Goal: Task Accomplishment & Management: Complete application form

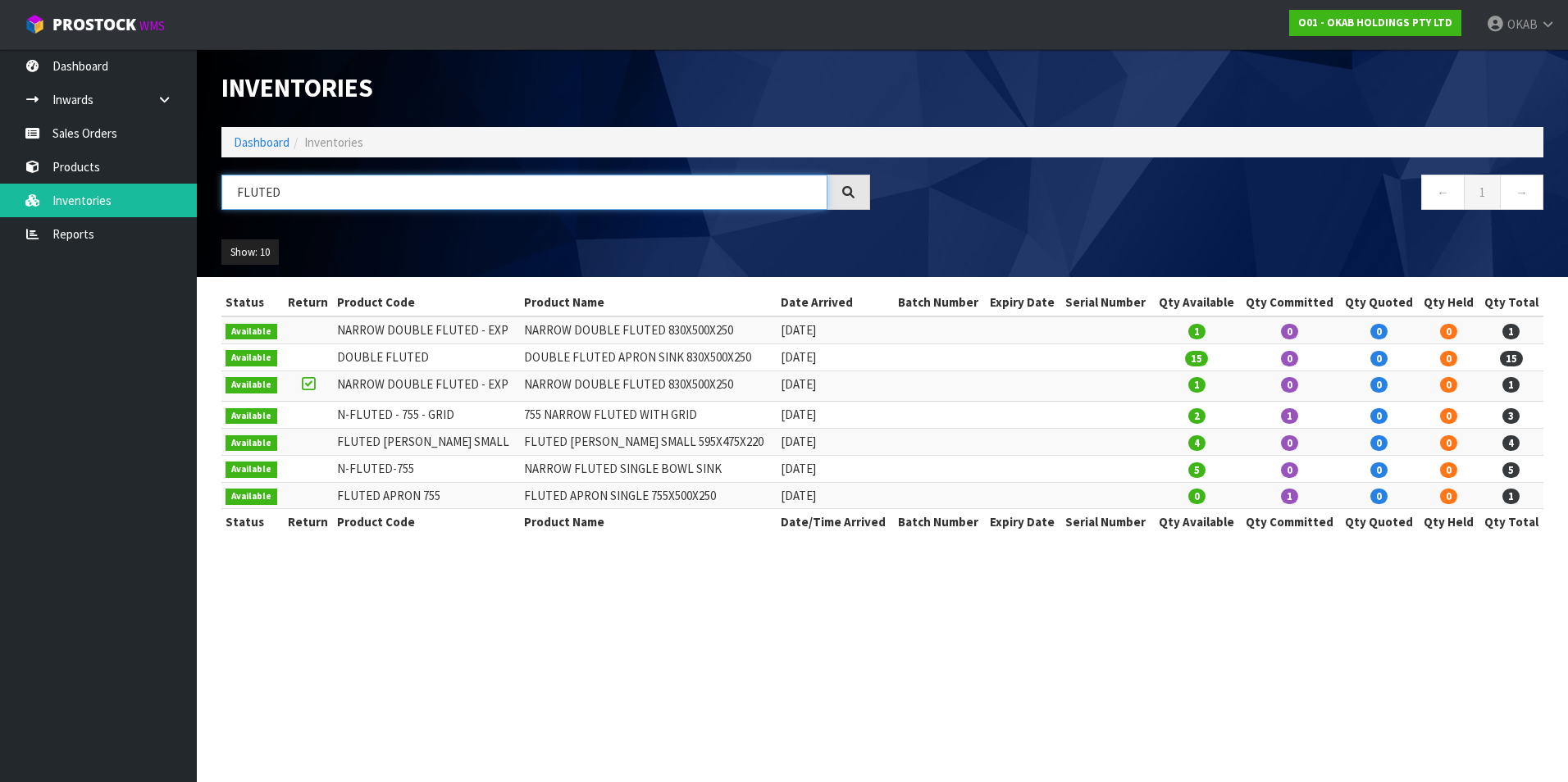
drag, startPoint x: 312, startPoint y: 194, endPoint x: 199, endPoint y: 191, distance: 113.0
click at [199, 191] on header "Inventories Dashboard Inventories FLUTED ← 1 → Show: 10 5 10 25 50 All Show Sto…" at bounding box center [882, 163] width 1371 height 228
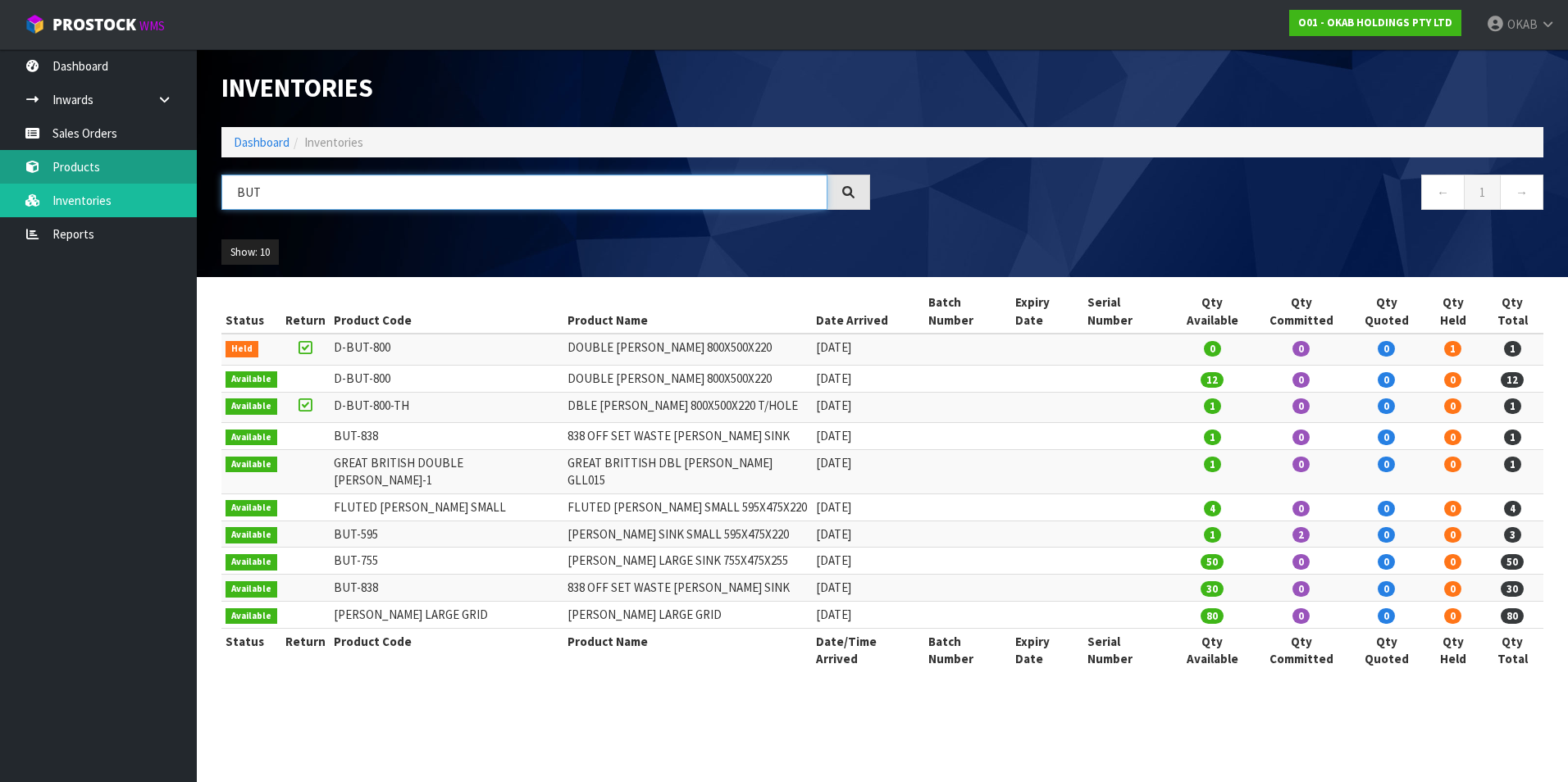
drag, startPoint x: 451, startPoint y: 191, endPoint x: 187, endPoint y: 168, distance: 265.0
click at [185, 176] on body "Toggle navigation ProStock WMS O01 - OKAB HOLDINGS PTY LTD OKAB Logout Dashboar…" at bounding box center [784, 391] width 1568 height 782
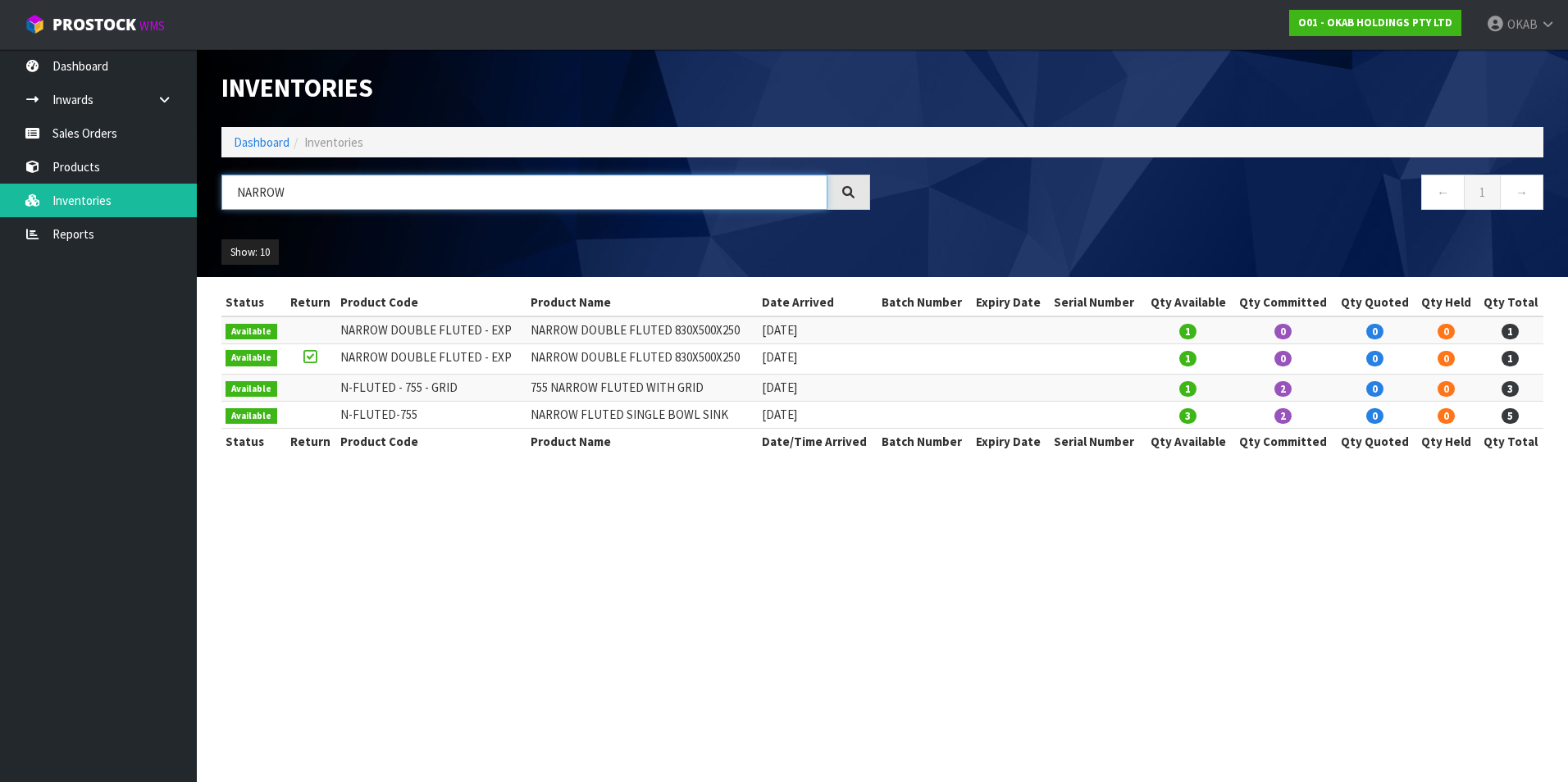
drag, startPoint x: 304, startPoint y: 191, endPoint x: 221, endPoint y: 191, distance: 83.0
click at [221, 191] on input "NARROW" at bounding box center [525, 192] width 606 height 35
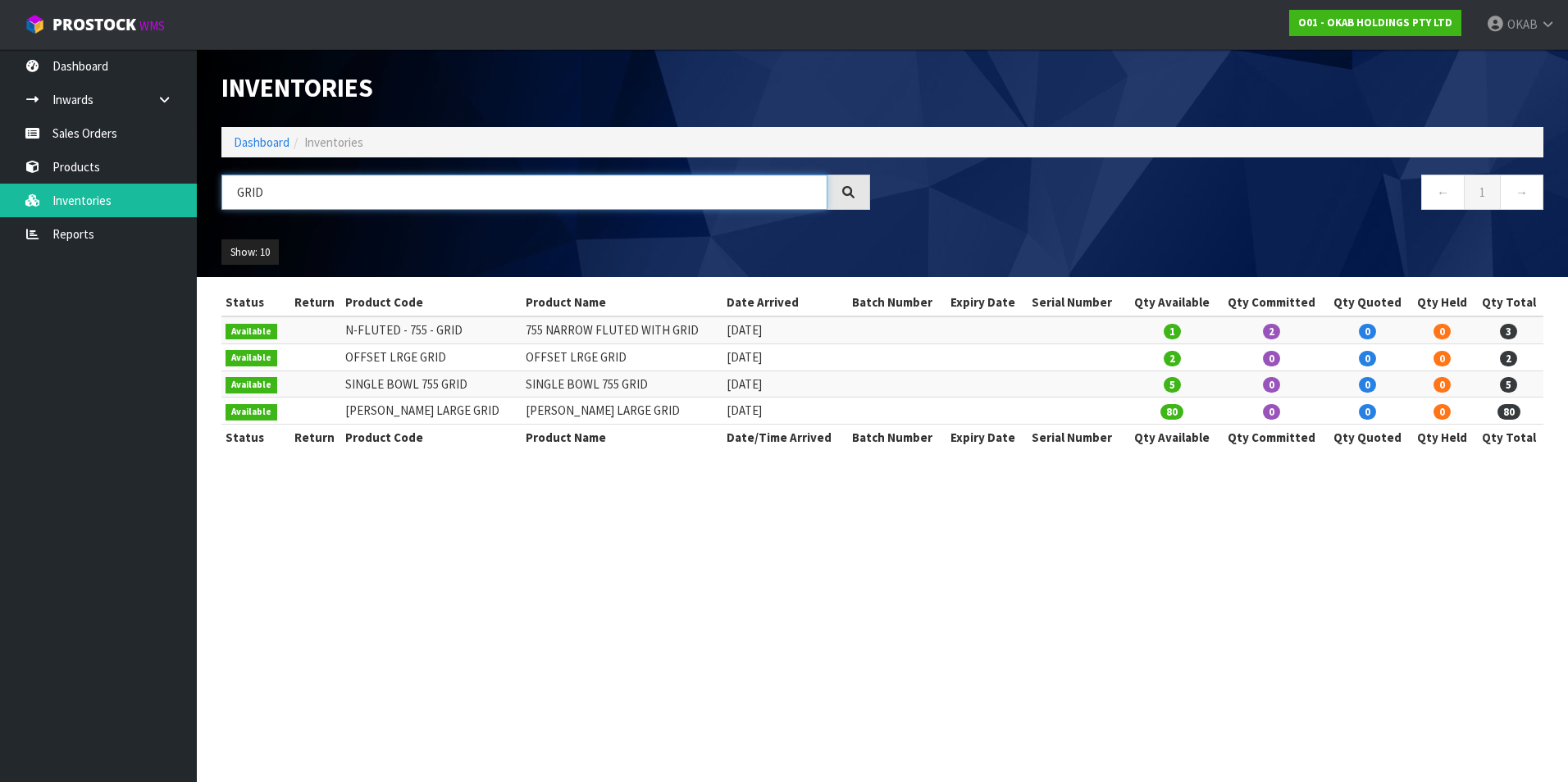
drag, startPoint x: 284, startPoint y: 189, endPoint x: 200, endPoint y: 188, distance: 84.0
click at [200, 188] on header "Inventories Dashboard Inventories GRID ← 1 → Show: 10 5 10 25 50 All Show Stock" at bounding box center [882, 163] width 1371 height 228
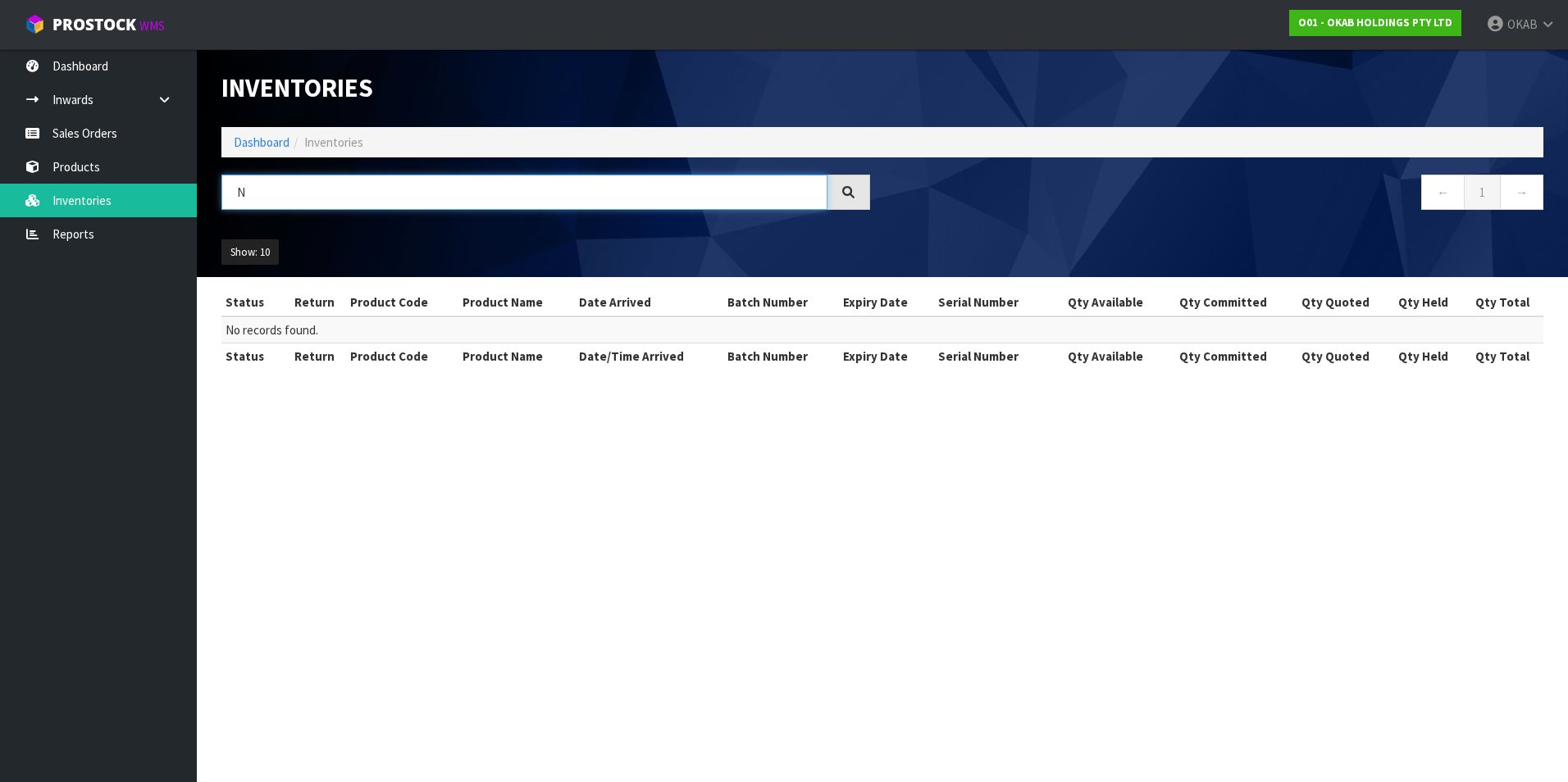
type input "N"
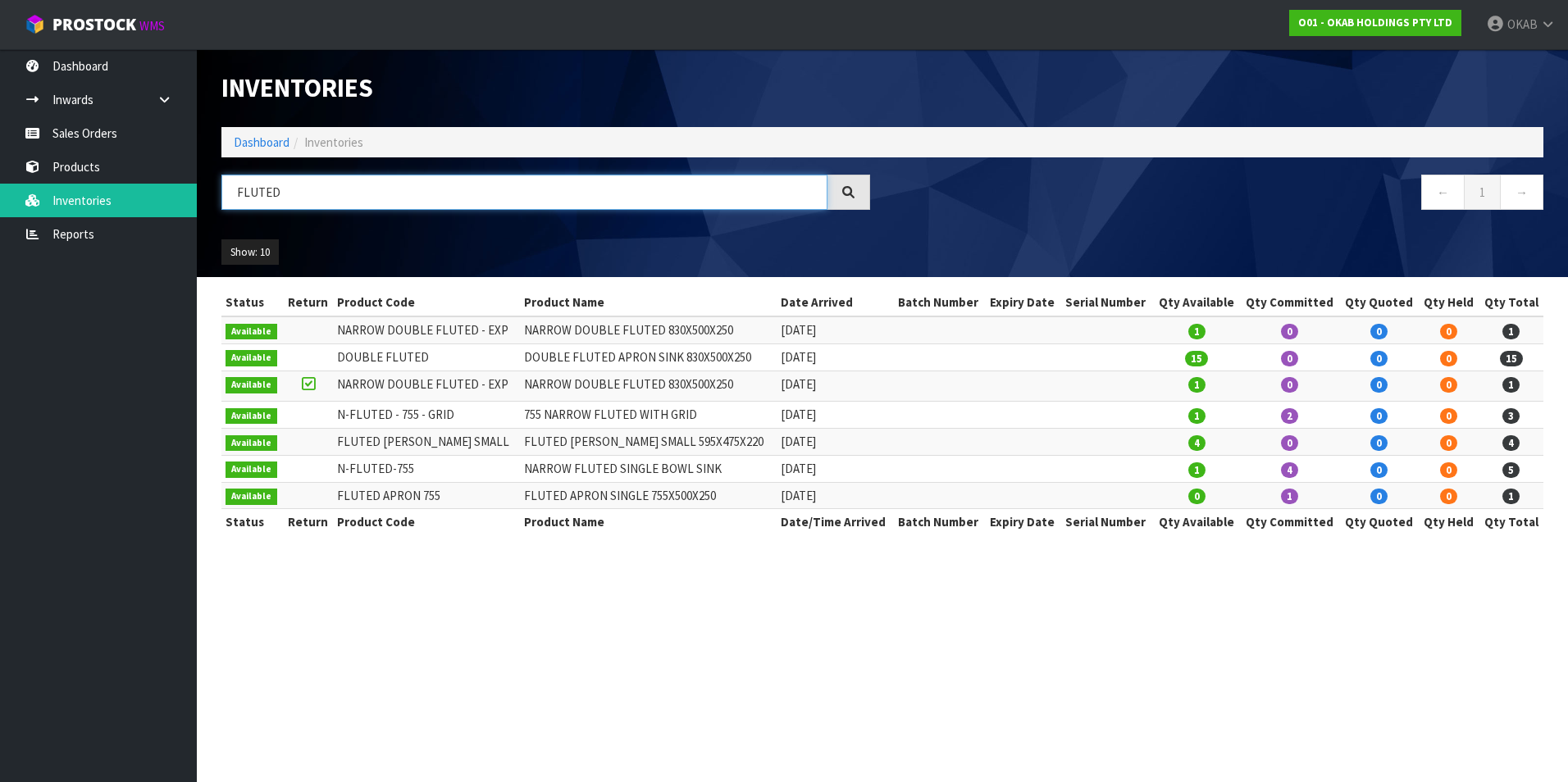
type input "FLUTED"
click at [94, 134] on link "Sales Orders" at bounding box center [98, 134] width 197 height 33
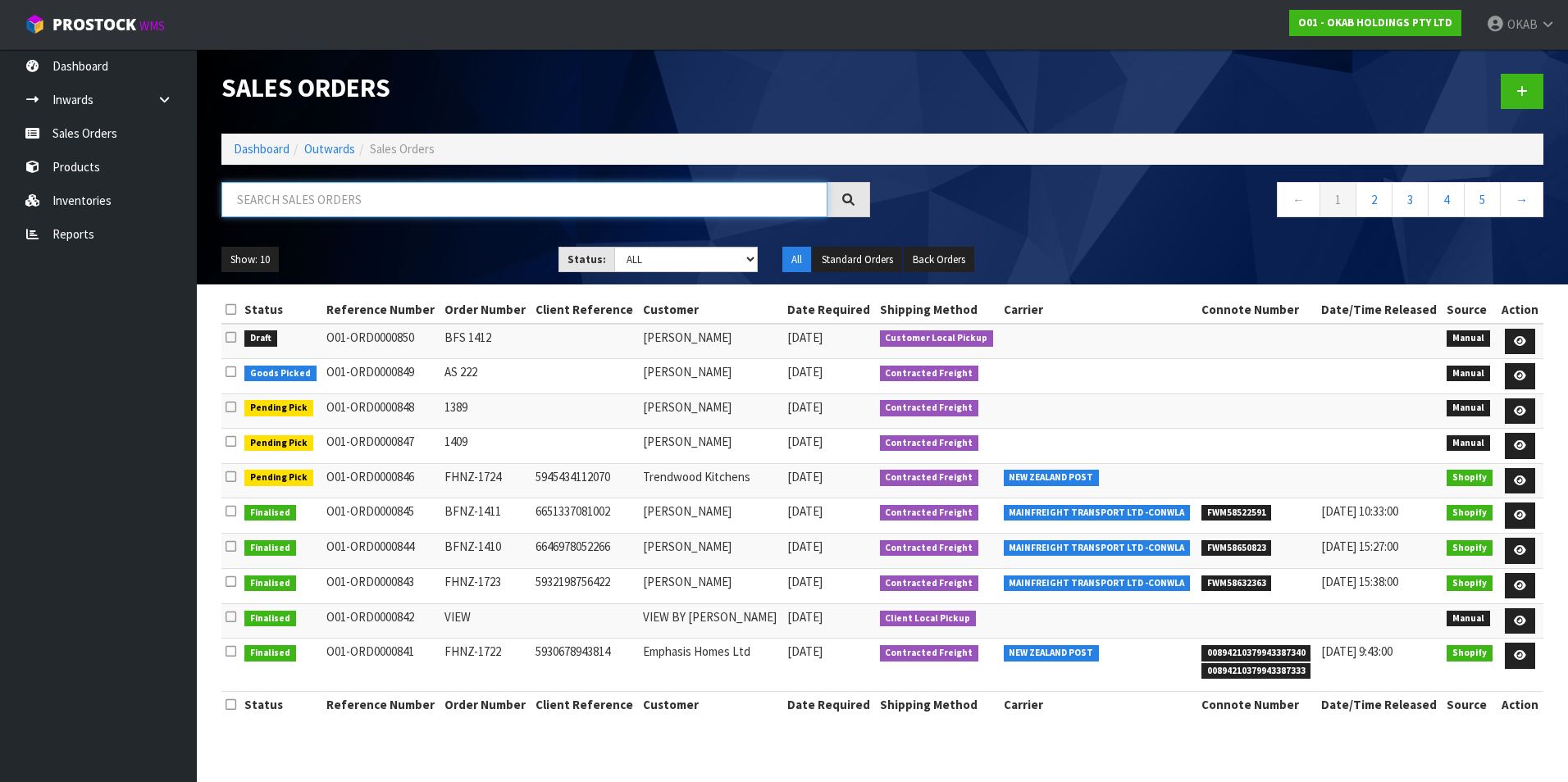
click at [246, 187] on input "text" at bounding box center [525, 199] width 606 height 35
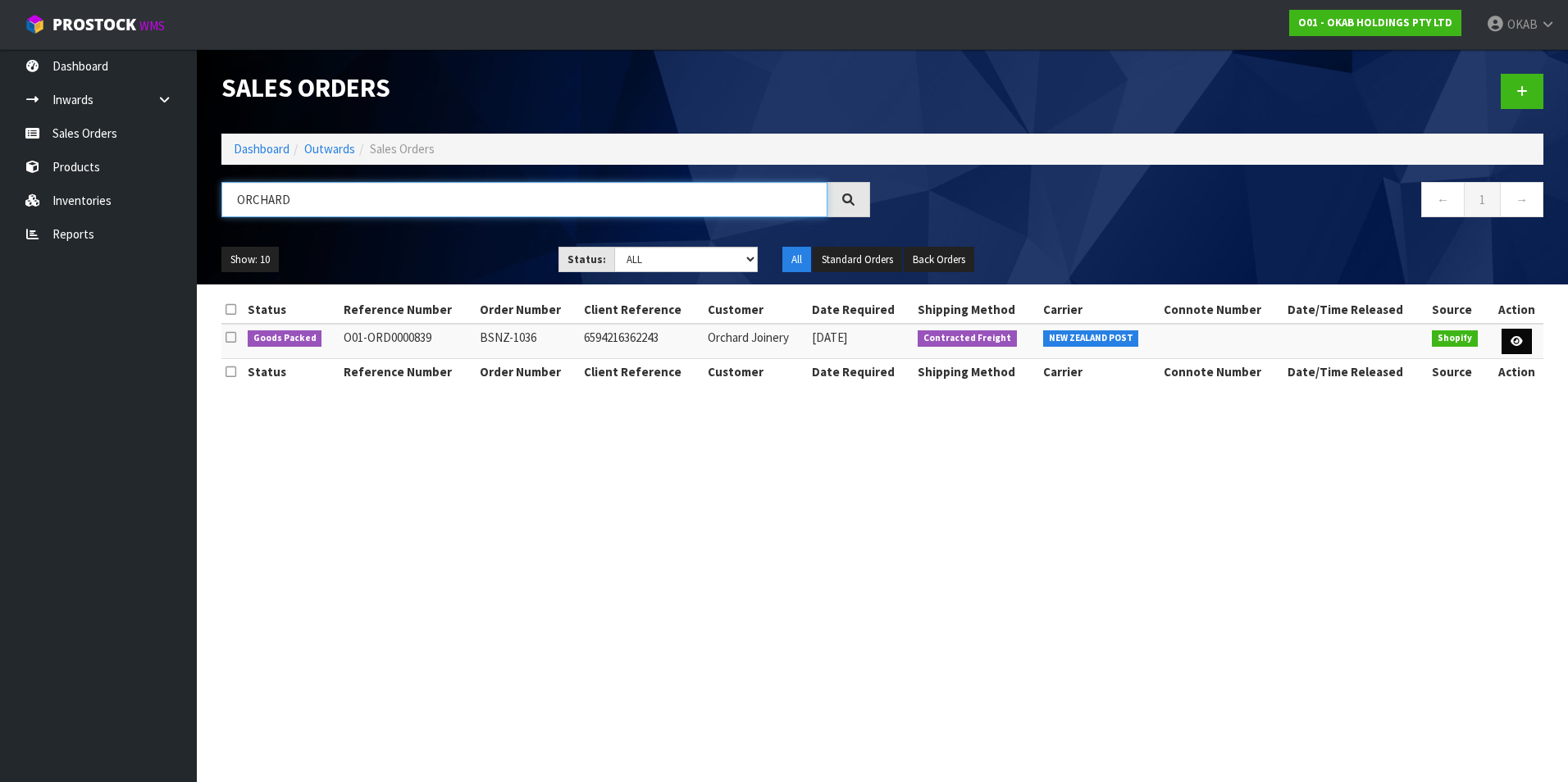
type input "ORCHARD"
click at [1511, 344] on icon at bounding box center [1517, 342] width 12 height 11
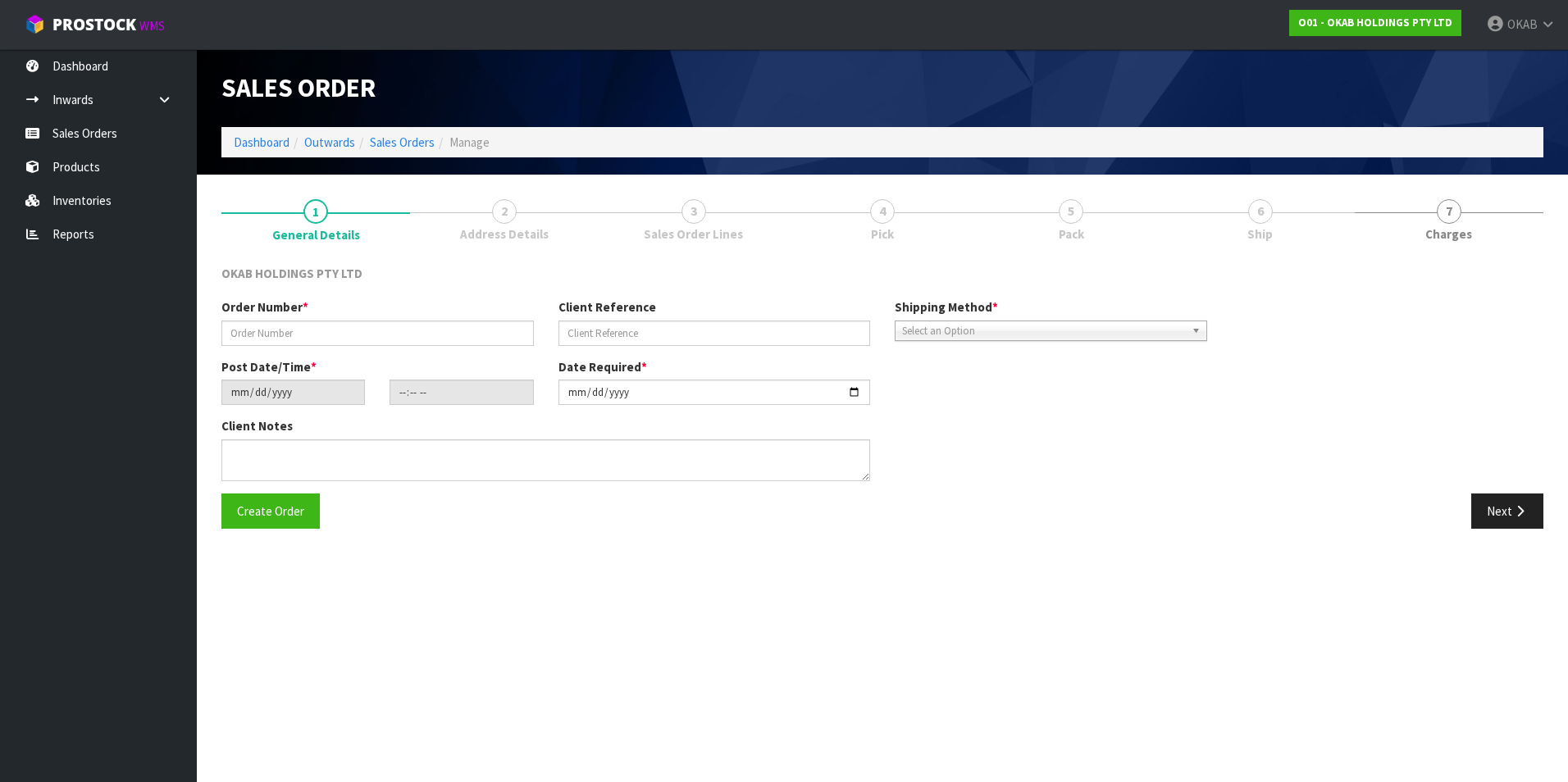
type input "BSNZ-1036"
type input "6594216362243"
type input "[DATE]"
type input "07:22:43.000"
type input "[DATE]"
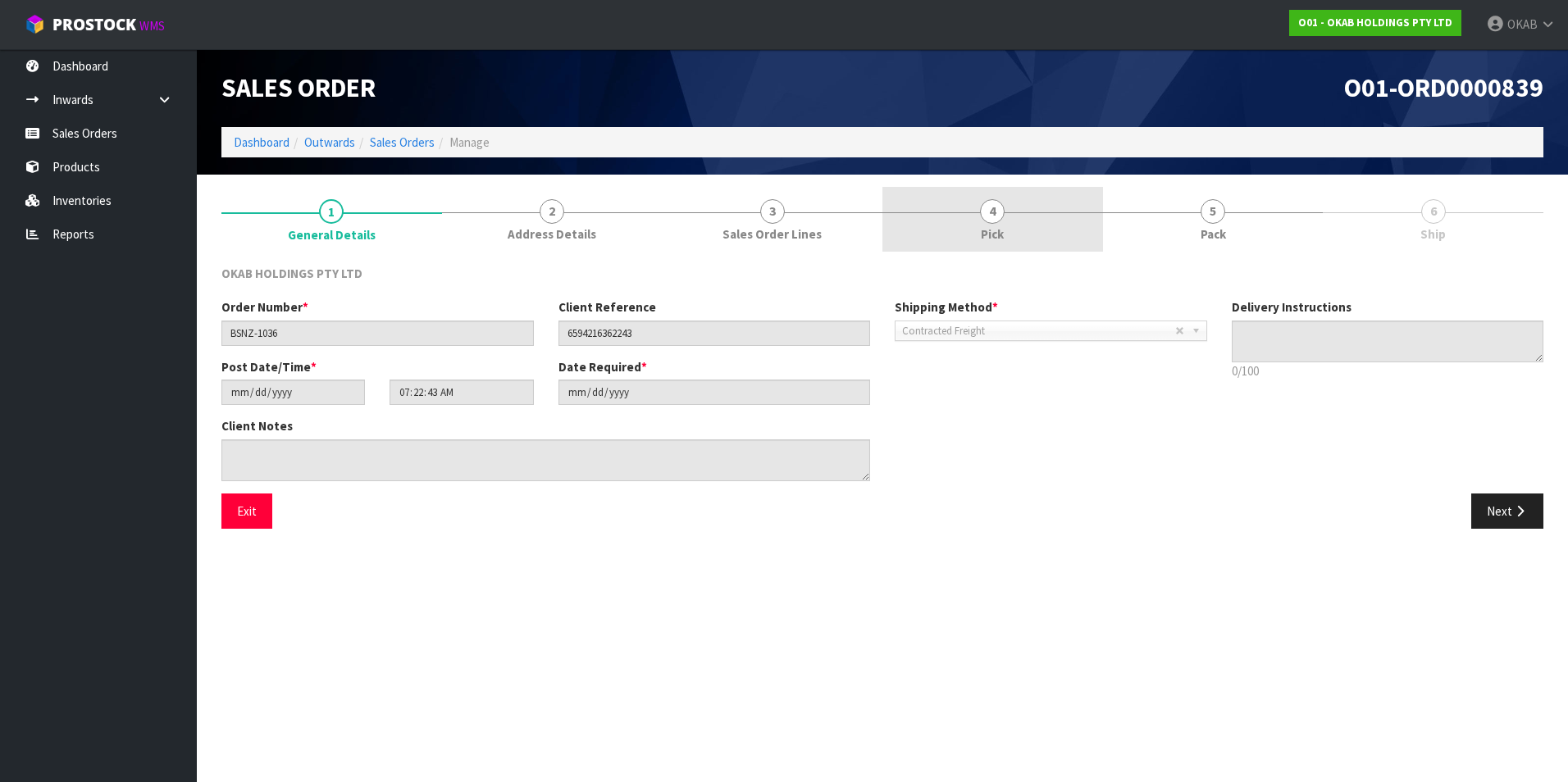
click at [1008, 224] on link "4 Pick" at bounding box center [992, 220] width 221 height 65
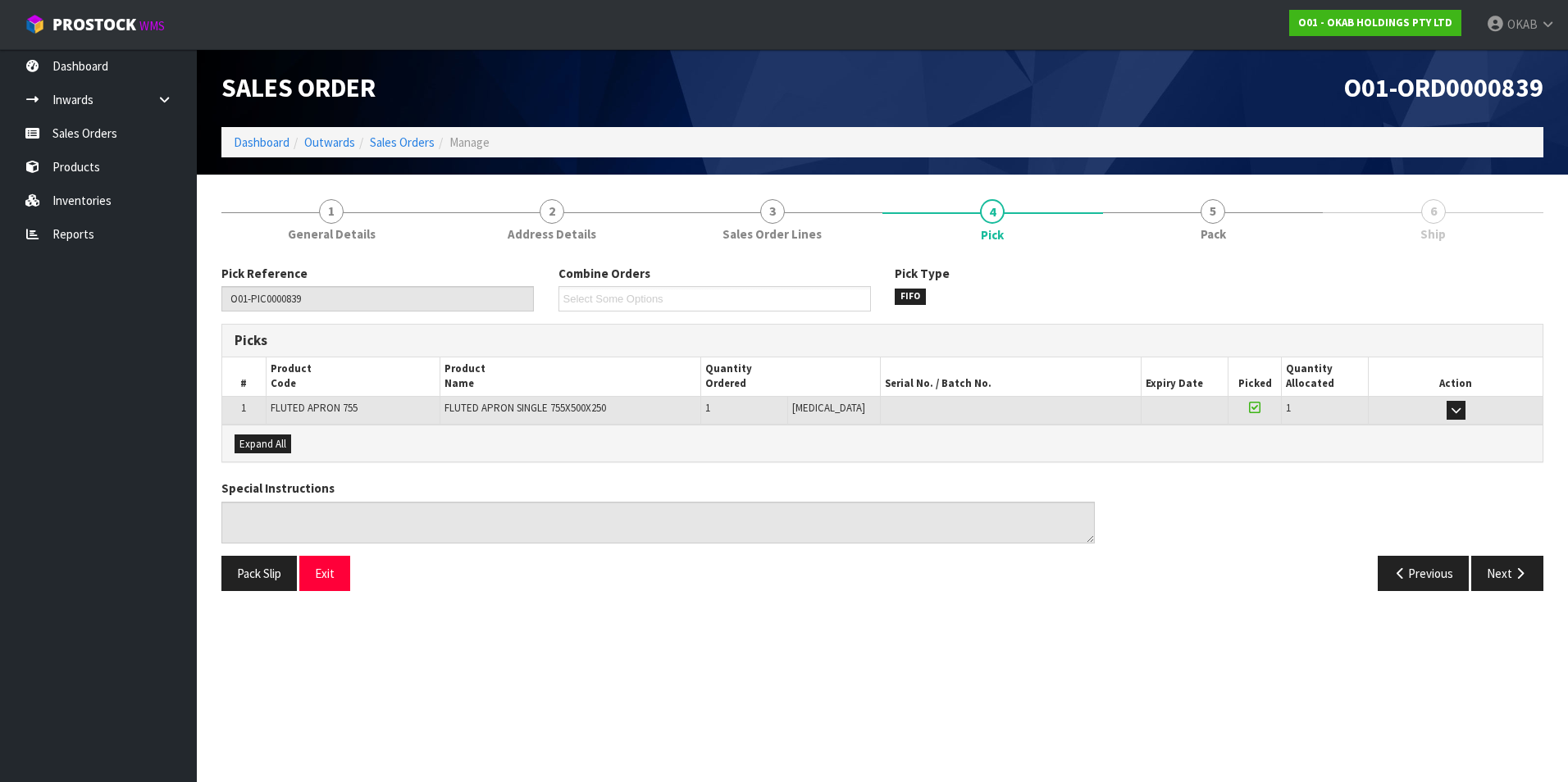
click at [1428, 219] on span "6" at bounding box center [1434, 212] width 25 height 25
click at [1218, 225] on link "5 Pack" at bounding box center [1213, 220] width 221 height 65
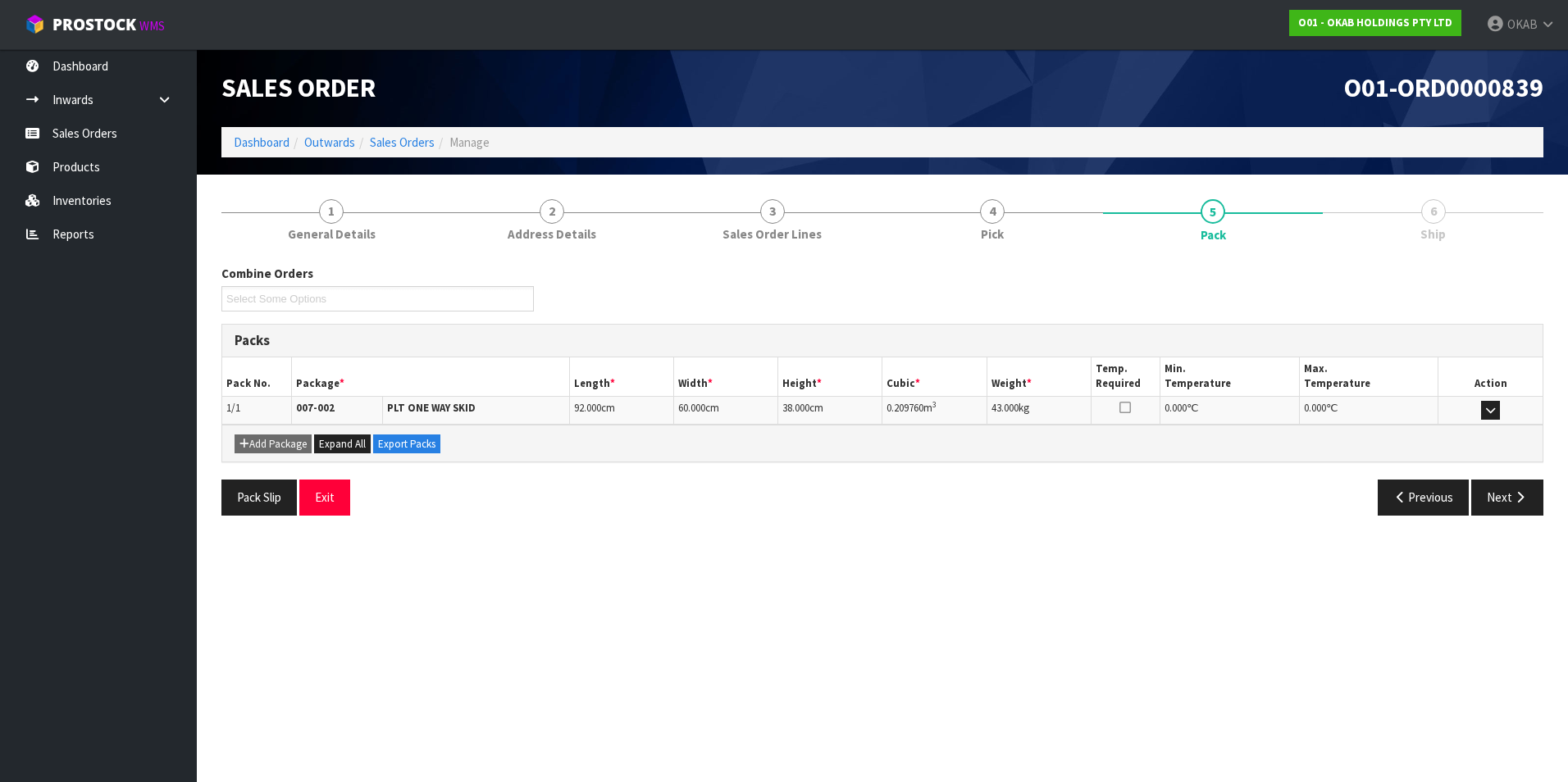
click at [1434, 214] on span "6" at bounding box center [1434, 212] width 25 height 25
click at [1209, 210] on span "5" at bounding box center [1213, 212] width 25 height 25
click at [332, 214] on span "1" at bounding box center [331, 212] width 25 height 25
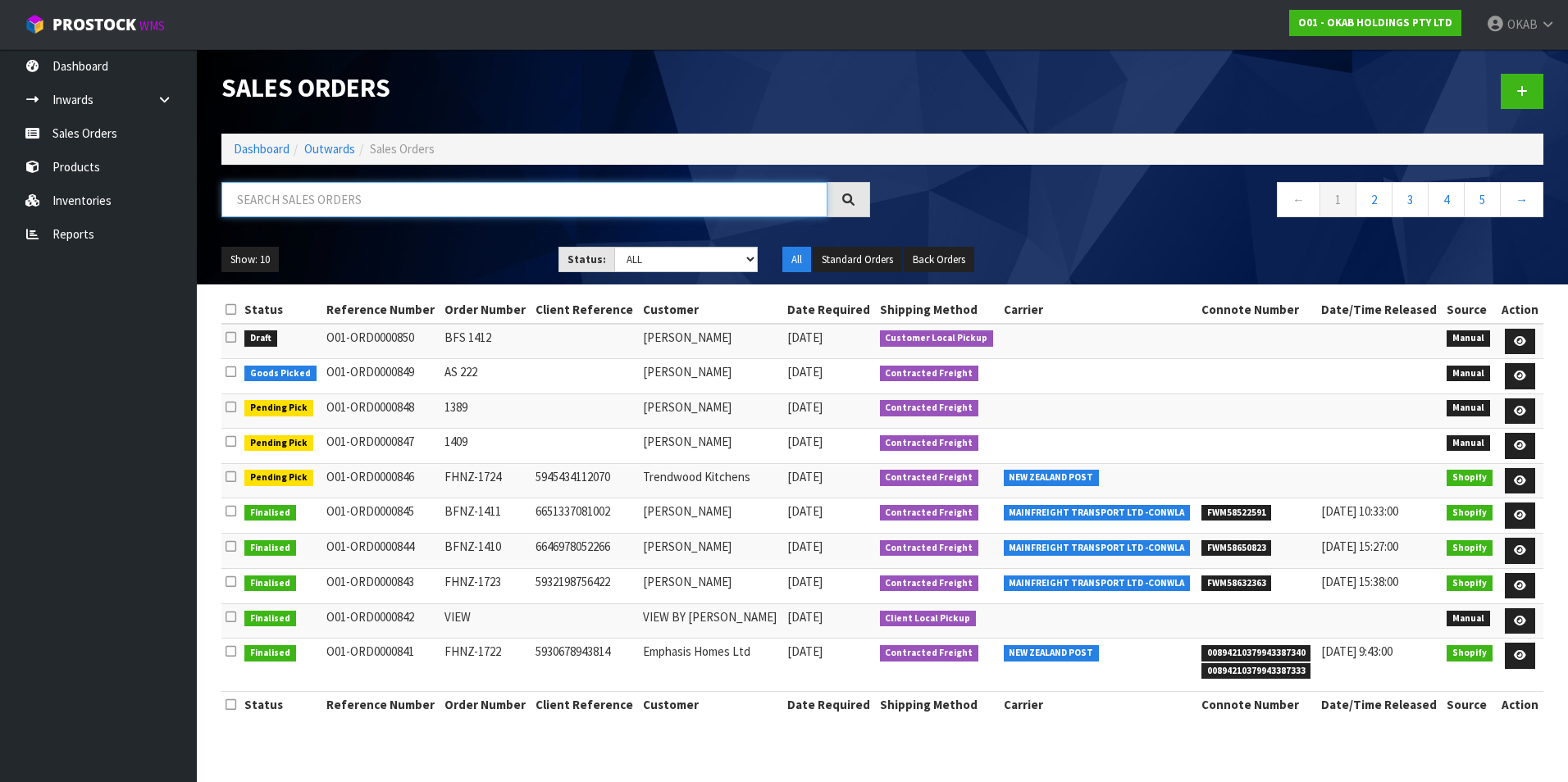
click at [320, 199] on input "text" at bounding box center [525, 199] width 606 height 35
type input "ORCHARD"
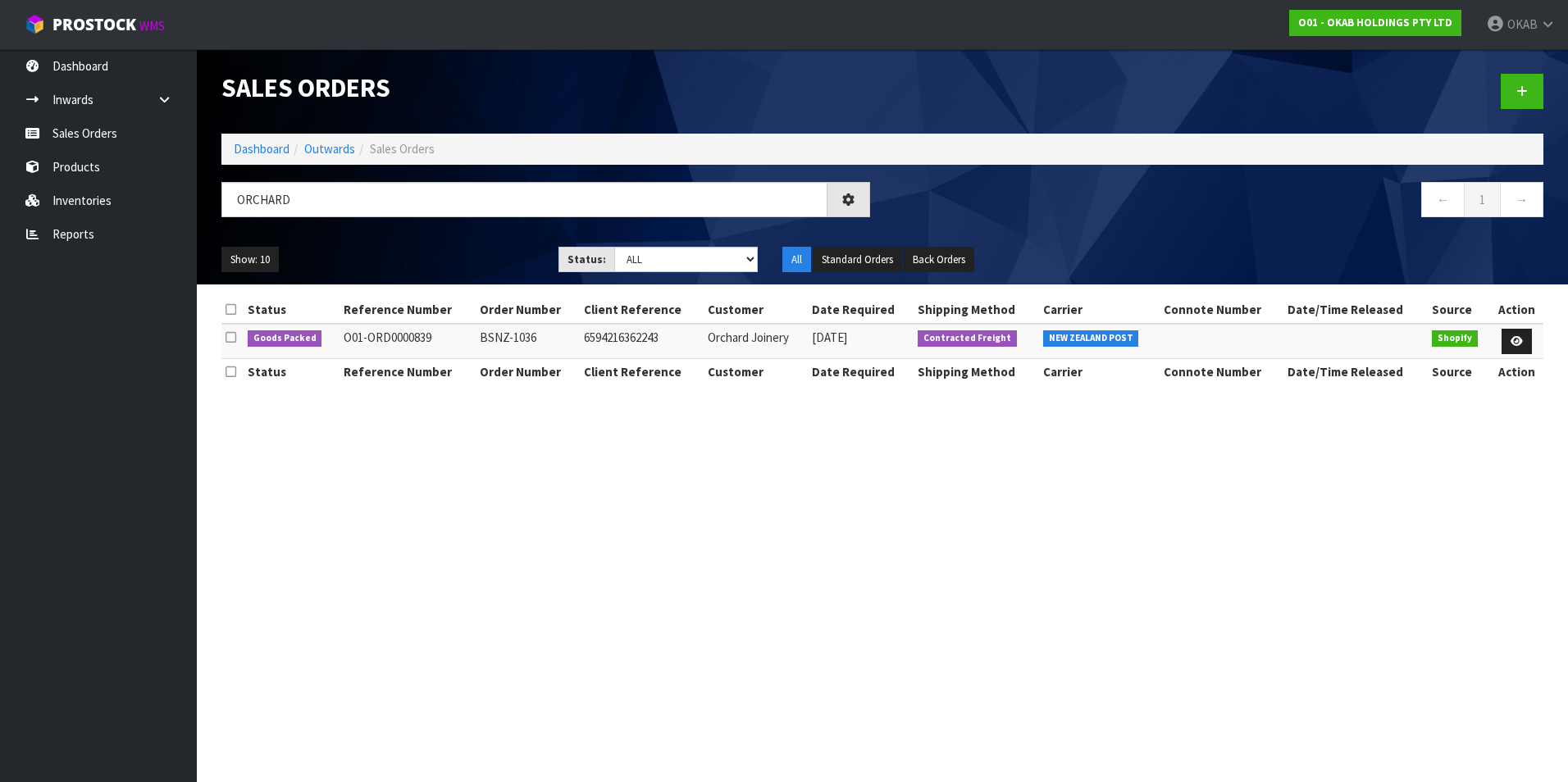
drag, startPoint x: 536, startPoint y: 338, endPoint x: 476, endPoint y: 346, distance: 60.5
click at [476, 346] on td "BSNZ-1036" at bounding box center [527, 342] width 105 height 35
drag, startPoint x: 476, startPoint y: 346, endPoint x: 481, endPoint y: 337, distance: 10.3
copy td "BSNZ-1036"
